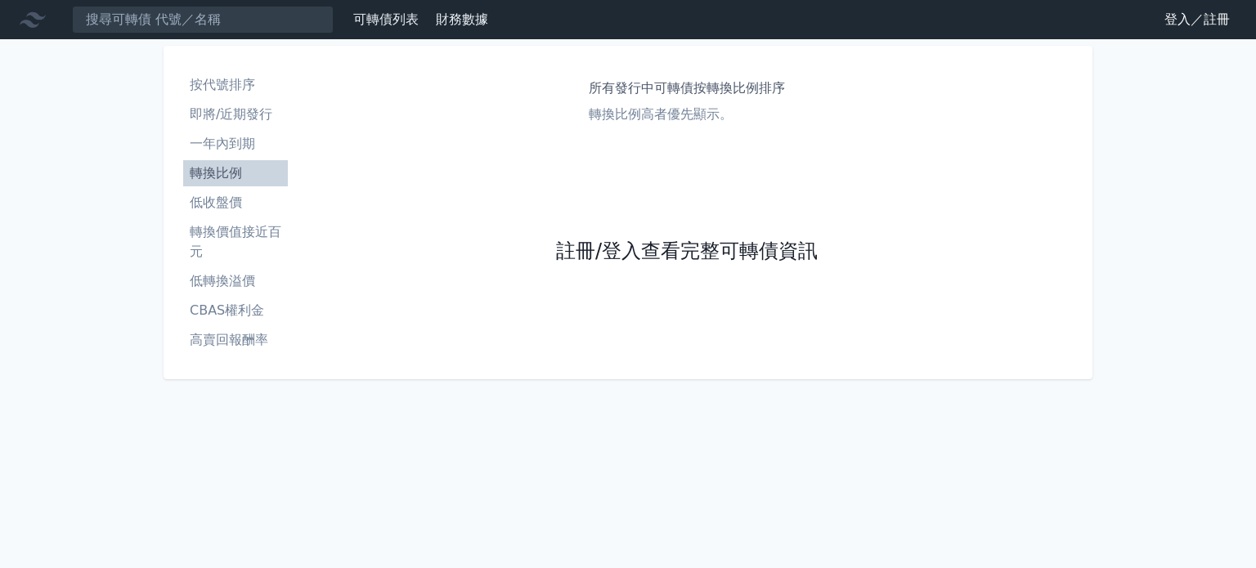
click at [712, 258] on link "註冊/登入查看完整可轉債資訊" at bounding box center [687, 252] width 262 height 26
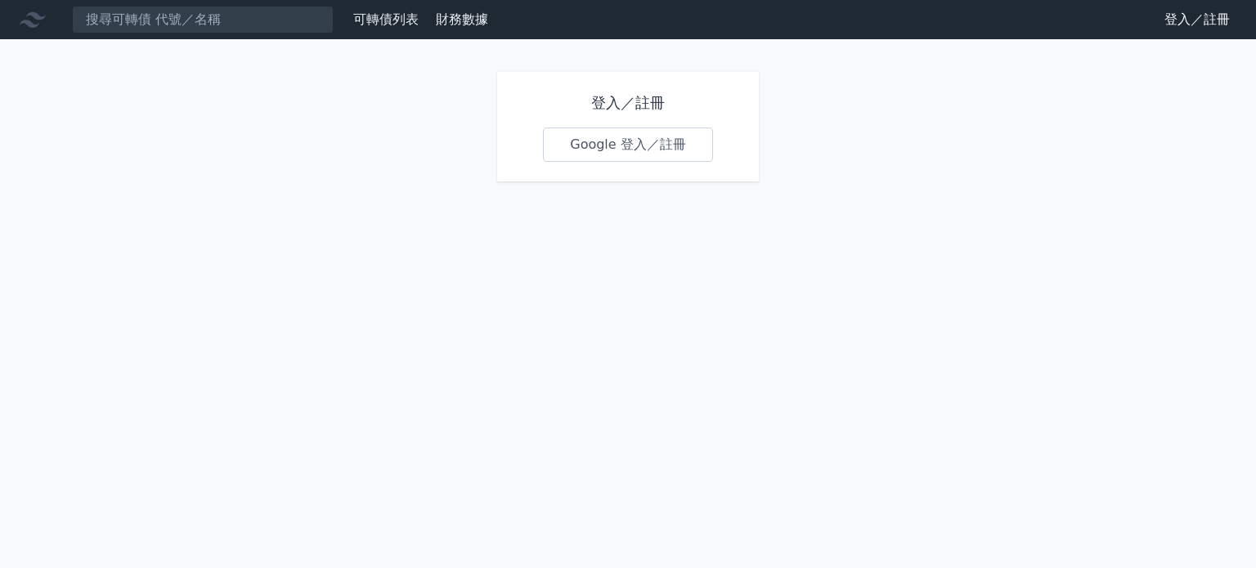
click at [645, 137] on link "Google 登入／註冊" at bounding box center [628, 145] width 170 height 34
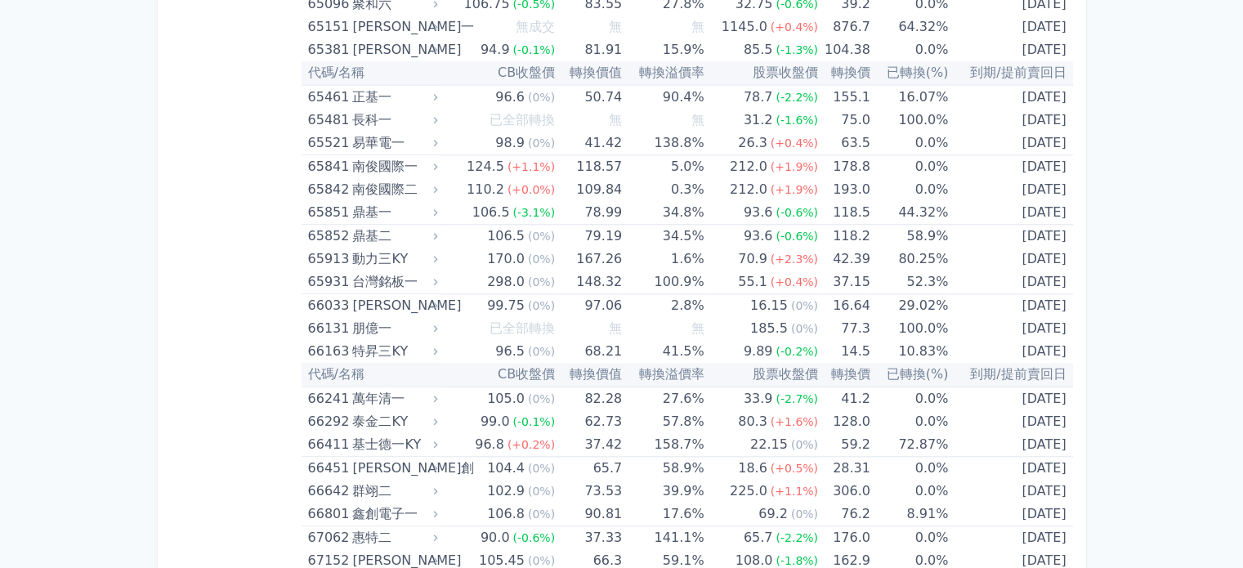
scroll to position [6508, 0]
